Goal: Communication & Community: Answer question/provide support

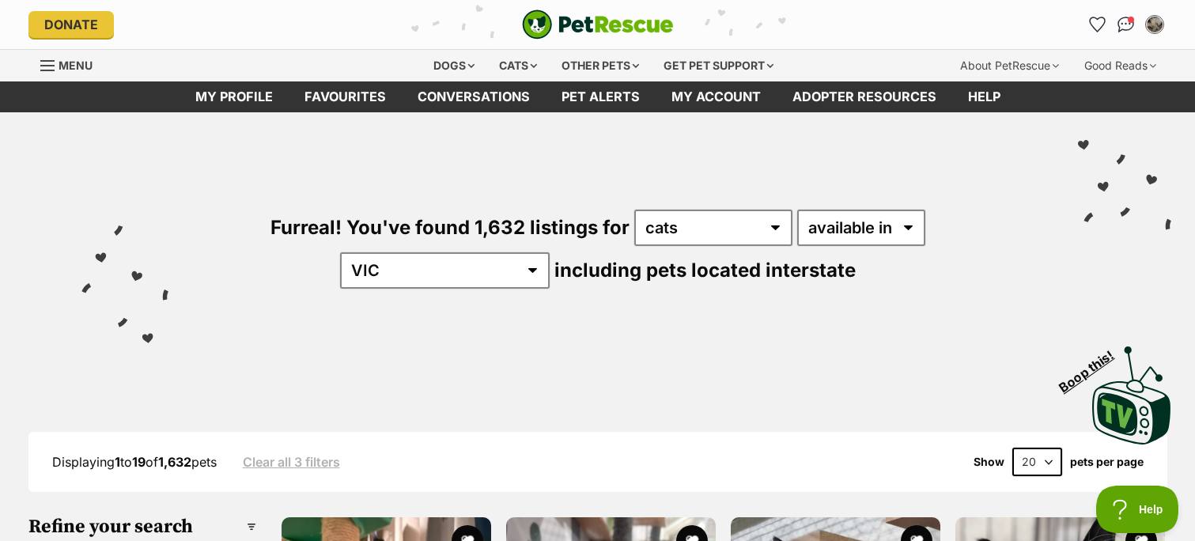
click at [1128, 23] on span "Conversations" at bounding box center [1131, 20] width 6 height 6
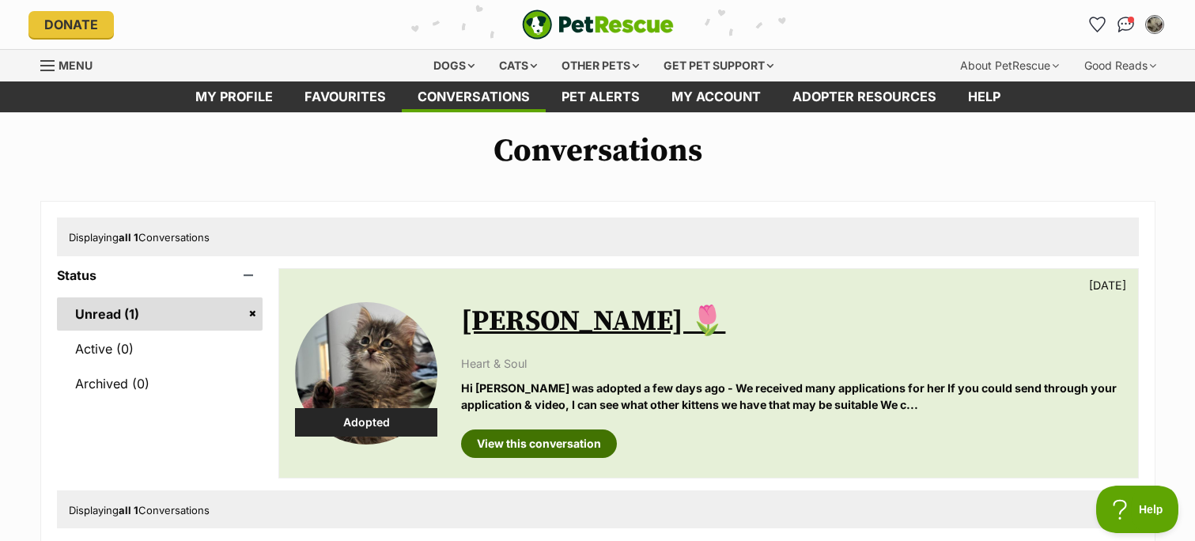
click at [547, 440] on link "View this conversation" at bounding box center [539, 443] width 156 height 28
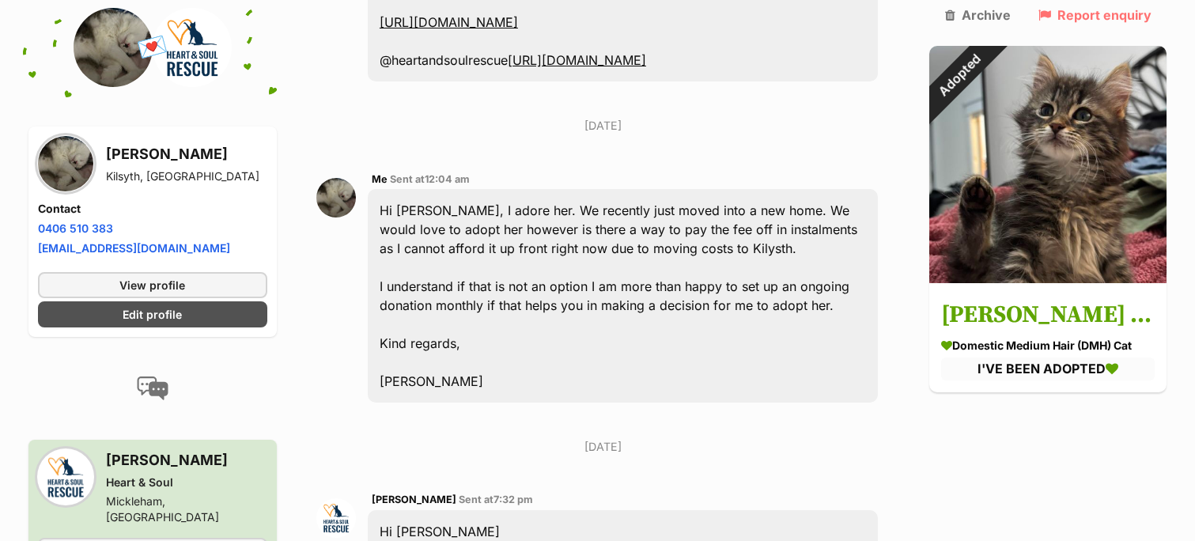
scroll to position [2102, 0]
